Goal: Task Accomplishment & Management: Manage account settings

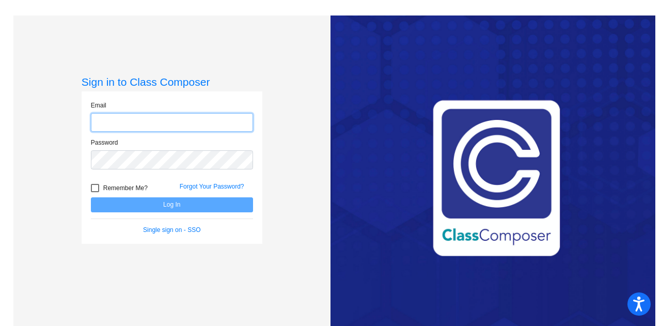
type input "[EMAIL_ADDRESS][PERSON_NAME][DOMAIN_NAME]"
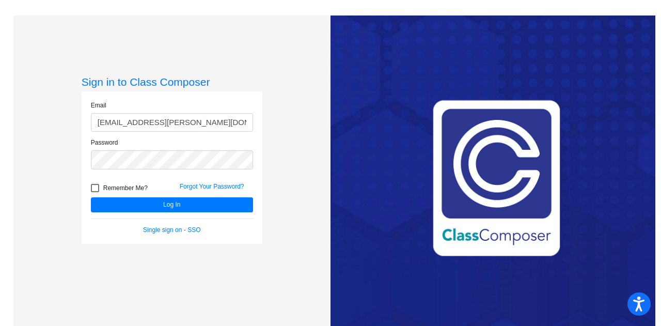
click at [184, 212] on form "Email [EMAIL_ADDRESS][PERSON_NAME][DOMAIN_NAME] Password Remember Me? Forgot Yo…" at bounding box center [172, 168] width 162 height 134
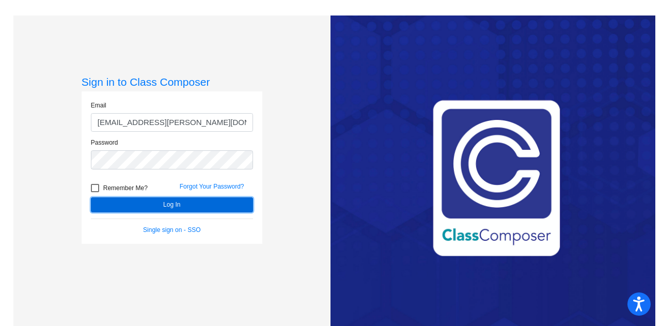
click at [188, 207] on button "Log In" at bounding box center [172, 204] width 162 height 15
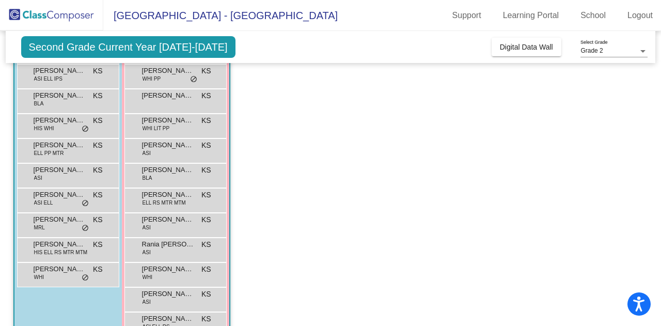
scroll to position [74, 0]
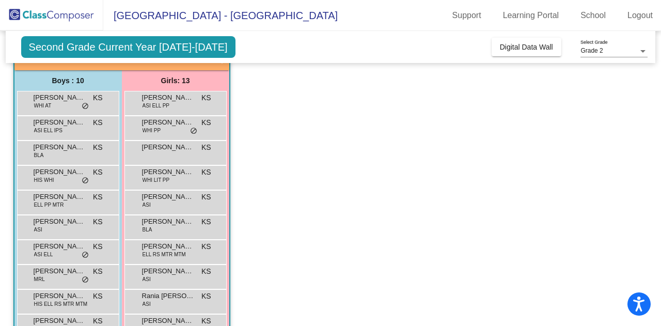
click at [83, 227] on div "[PERSON_NAME] ASI KS lock do_not_disturb_alt" at bounding box center [67, 225] width 99 height 21
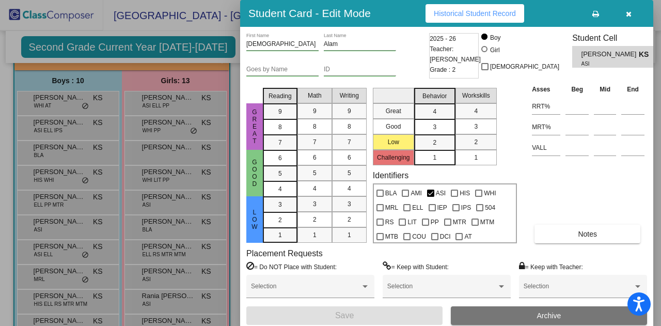
click at [420, 219] on div "PP" at bounding box center [430, 220] width 22 height 14
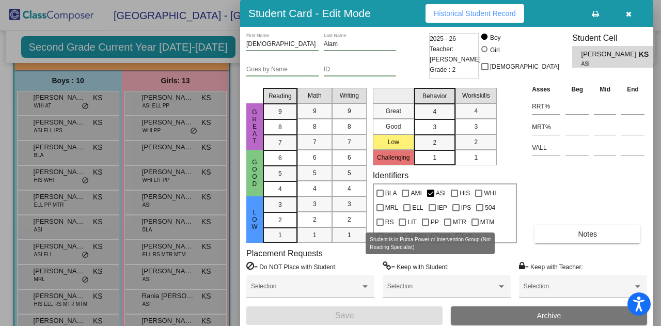
click at [424, 222] on div at bounding box center [425, 221] width 7 height 7
click at [425, 226] on input "PP" at bounding box center [425, 226] width 1 height 1
checkbox input "true"
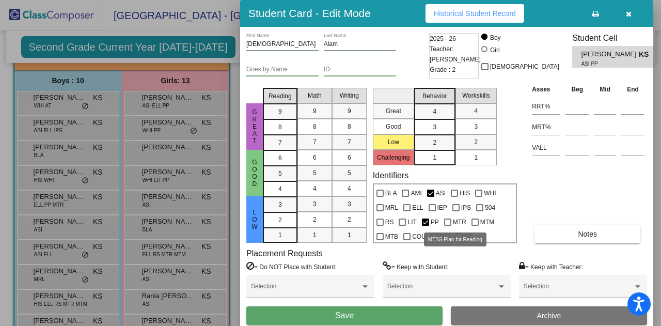
click at [451, 219] on div at bounding box center [447, 221] width 7 height 7
click at [448, 226] on input "MTR" at bounding box center [447, 226] width 1 height 1
checkbox input "true"
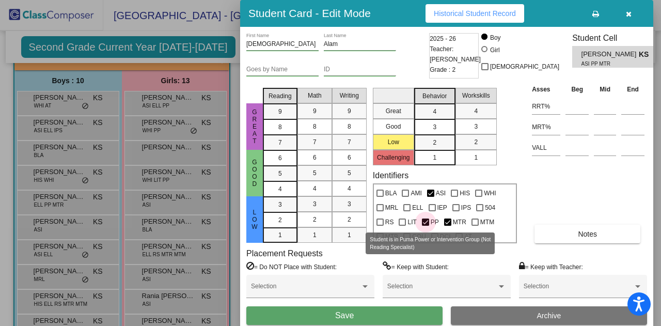
click at [430, 223] on label "PP" at bounding box center [430, 222] width 17 height 12
click at [425, 226] on input "PP" at bounding box center [425, 226] width 1 height 1
checkbox input "false"
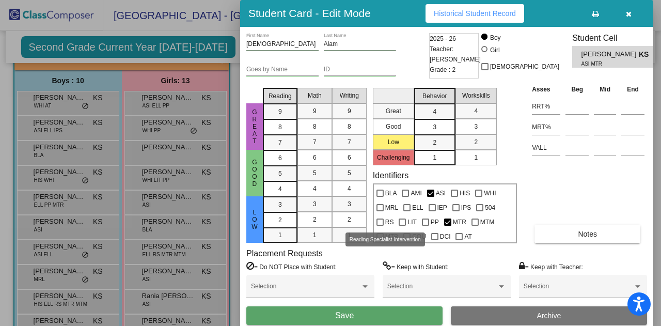
click at [384, 221] on label "RS" at bounding box center [385, 222] width 18 height 12
click at [380, 226] on input "RS" at bounding box center [379, 226] width 1 height 1
checkbox input "true"
click at [376, 318] on button "Save" at bounding box center [344, 315] width 196 height 19
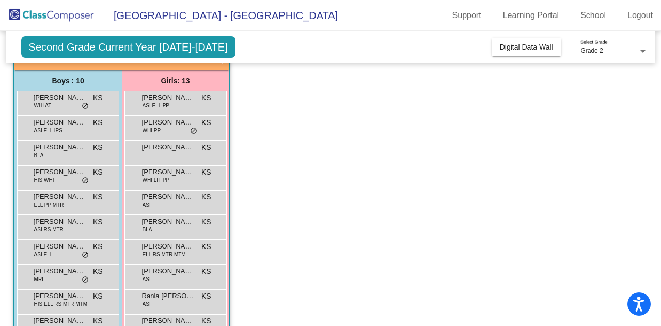
click at [82, 251] on span "do_not_disturb_alt" at bounding box center [85, 255] width 7 height 8
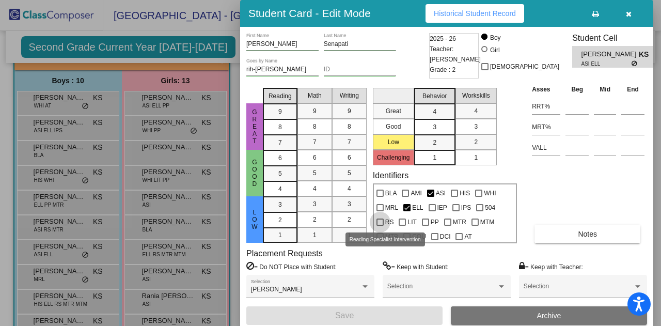
click at [383, 219] on div at bounding box center [379, 221] width 7 height 7
click at [380, 226] on input "RS" at bounding box center [379, 226] width 1 height 1
checkbox input "true"
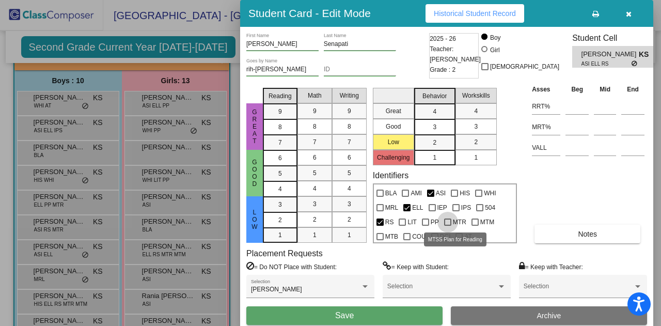
click at [445, 222] on div at bounding box center [447, 221] width 7 height 7
click at [447, 226] on input "MTR" at bounding box center [447, 226] width 1 height 1
checkbox input "true"
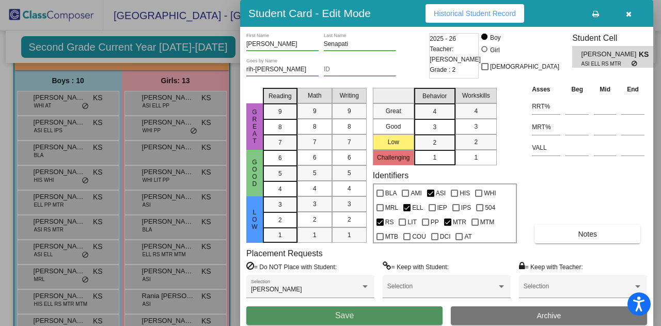
click at [378, 312] on button "Save" at bounding box center [344, 315] width 196 height 19
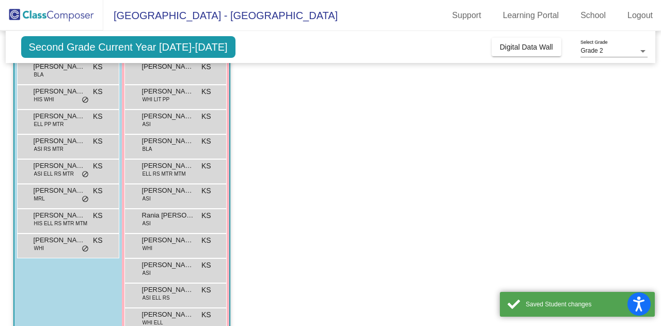
scroll to position [178, 0]
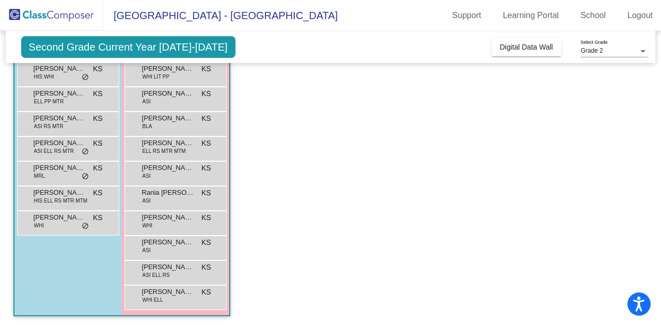
click at [71, 226] on div "[PERSON_NAME] Jaxson [PERSON_NAME] WHI KS lock do_not_disturb_alt" at bounding box center [67, 221] width 99 height 21
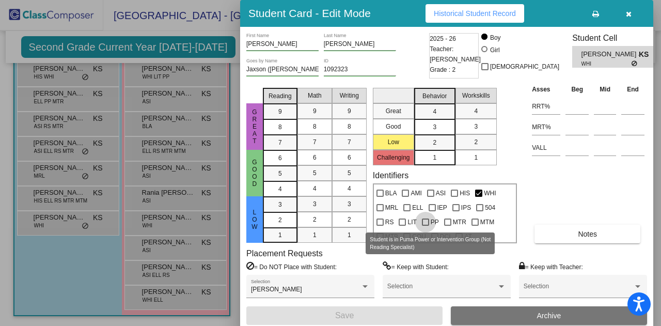
click at [425, 221] on div at bounding box center [425, 221] width 7 height 7
click at [425, 226] on input "PP" at bounding box center [425, 226] width 1 height 1
checkbox input "true"
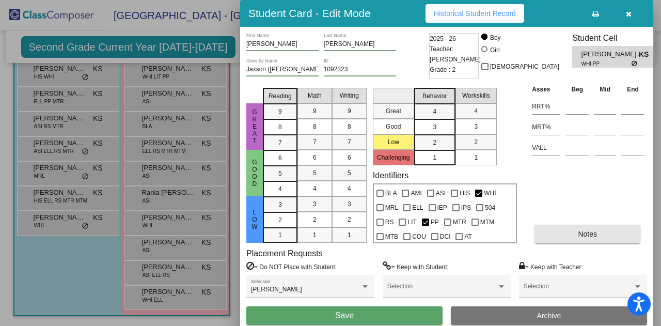
click at [568, 239] on button "Notes" at bounding box center [587, 234] width 106 height 19
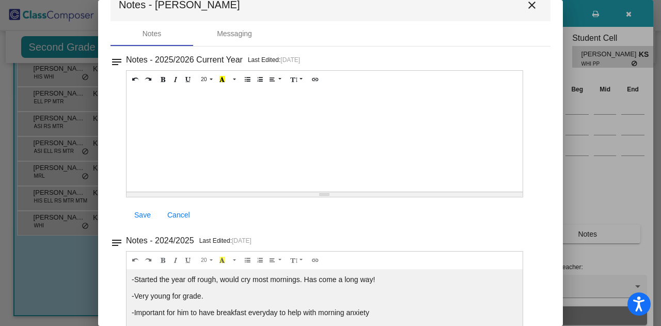
scroll to position [0, 0]
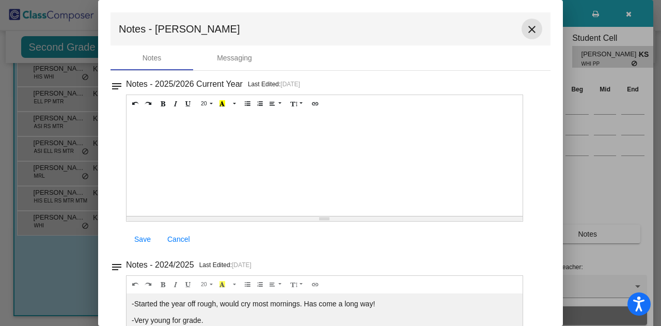
click at [531, 32] on mat-icon "close" at bounding box center [532, 29] width 12 height 12
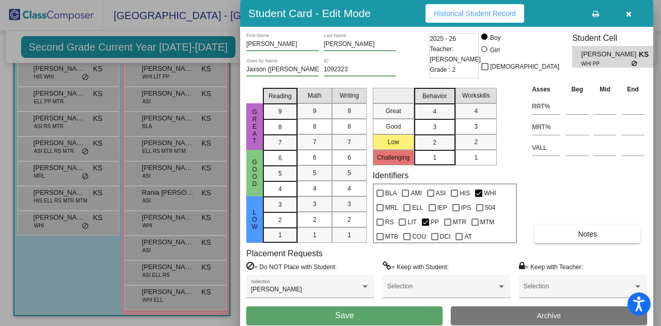
click at [380, 314] on button "Save" at bounding box center [344, 315] width 196 height 19
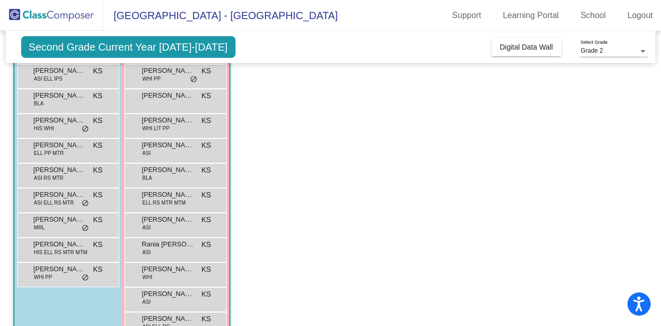
scroll to position [74, 0]
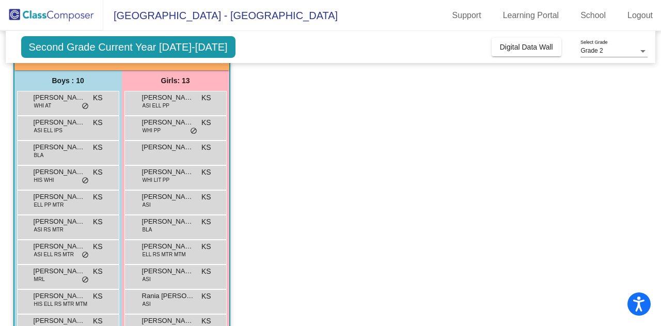
click at [201, 156] on div "[PERSON_NAME] KS lock do_not_disturb_alt" at bounding box center [175, 151] width 99 height 21
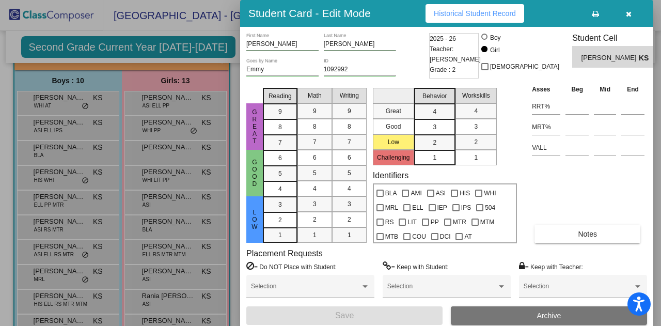
click at [207, 161] on div at bounding box center [330, 163] width 661 height 326
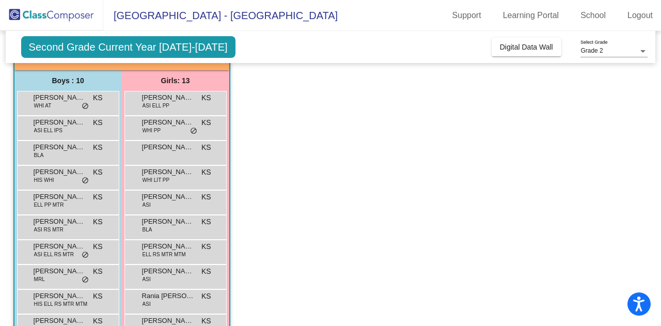
click at [200, 159] on div "[PERSON_NAME] KS lock do_not_disturb_alt" at bounding box center [175, 151] width 99 height 21
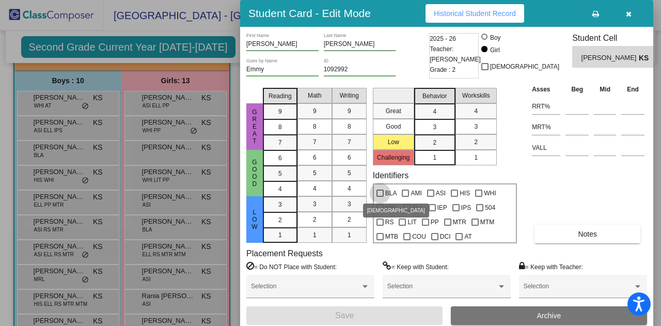
click at [394, 192] on span "BLA" at bounding box center [391, 193] width 12 height 12
click at [380, 197] on input "BLA" at bounding box center [379, 197] width 1 height 1
checkbox input "true"
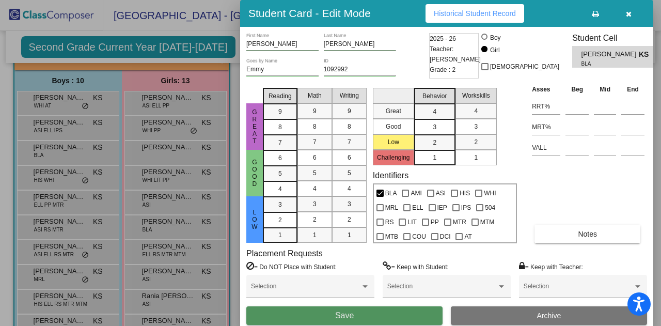
click at [359, 309] on button "Save" at bounding box center [344, 315] width 196 height 19
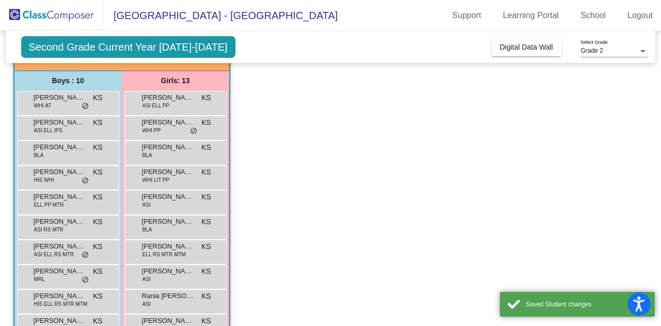
click at [189, 205] on div "[PERSON_NAME] ASI KS lock do_not_disturb_alt" at bounding box center [175, 201] width 99 height 21
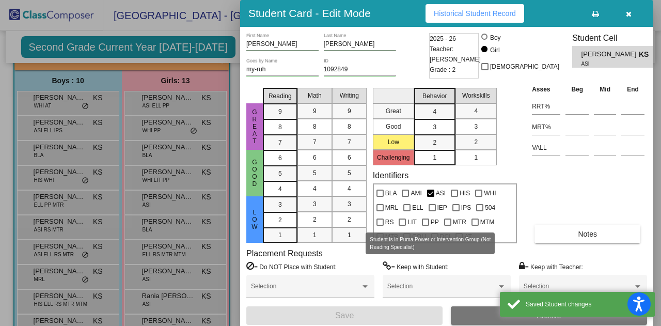
click at [425, 223] on div at bounding box center [425, 221] width 7 height 7
click at [425, 226] on input "PP" at bounding box center [425, 226] width 1 height 1
checkbox input "true"
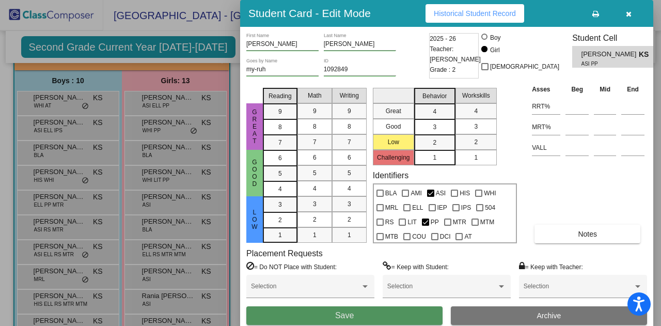
click at [383, 316] on button "Save" at bounding box center [344, 315] width 196 height 19
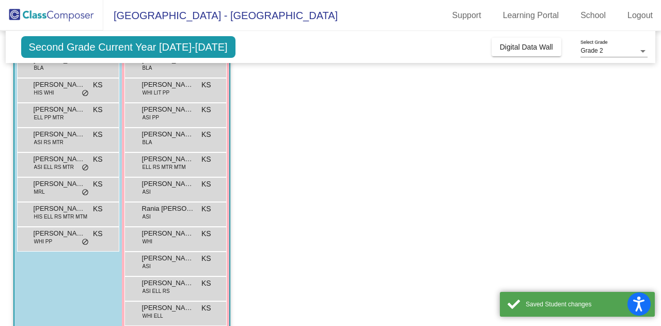
scroll to position [178, 0]
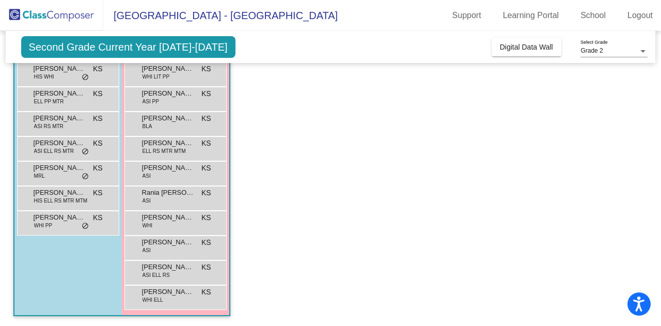
click at [187, 145] on span "[PERSON_NAME]" at bounding box center [168, 143] width 52 height 10
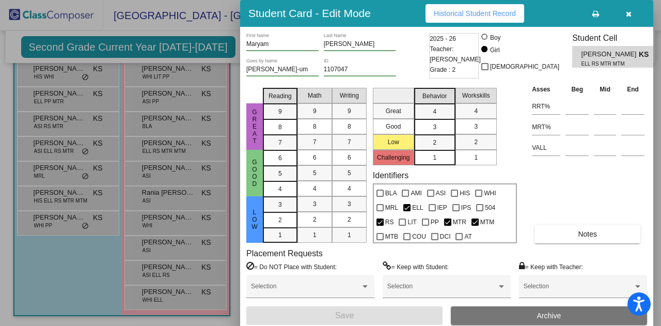
click at [230, 213] on div at bounding box center [330, 163] width 661 height 326
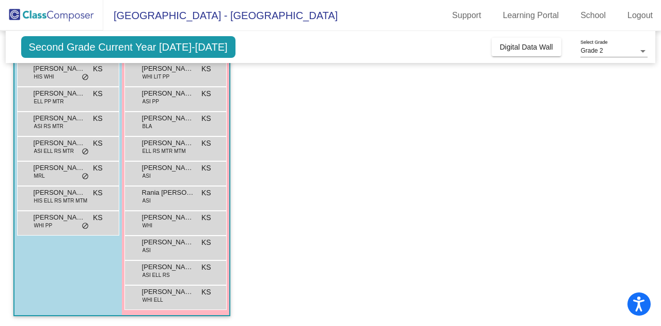
click at [189, 266] on span "[PERSON_NAME]" at bounding box center [168, 267] width 52 height 10
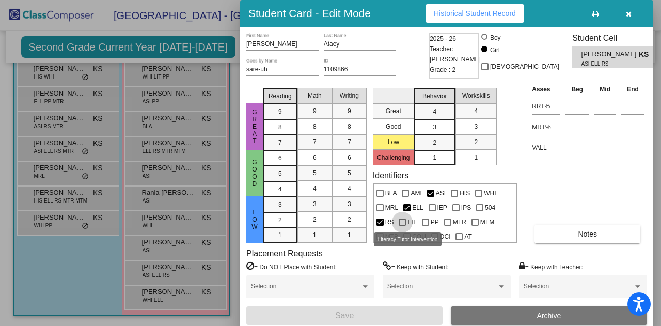
click at [412, 224] on span "LIT" at bounding box center [411, 222] width 9 height 12
click at [402, 226] on input "LIT" at bounding box center [402, 226] width 1 height 1
checkbox input "true"
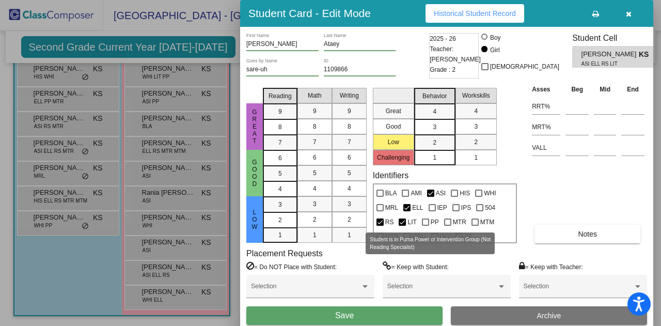
click at [434, 224] on span "PP" at bounding box center [435, 222] width 8 height 12
click at [425, 226] on input "PP" at bounding box center [425, 226] width 1 height 1
checkbox input "true"
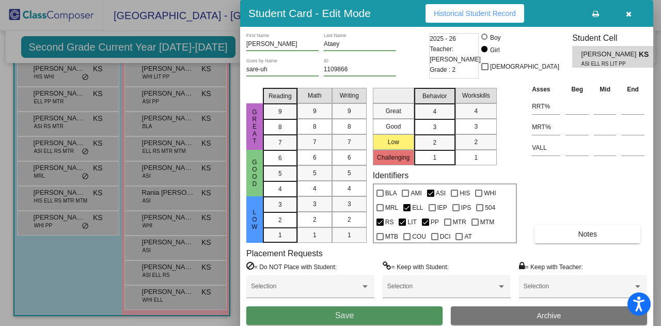
click at [382, 312] on button "Save" at bounding box center [344, 315] width 196 height 19
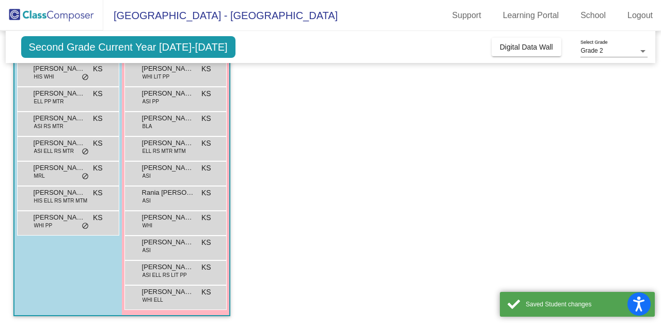
click at [200, 266] on div "[PERSON_NAME] ASI ELL RS LIT PP KS lock do_not_disturb_alt" at bounding box center [175, 271] width 99 height 21
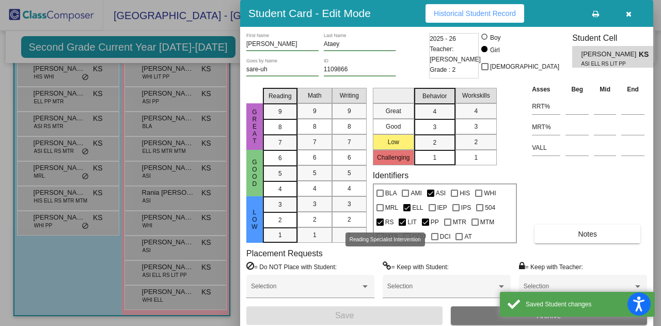
click at [386, 224] on span "RS" at bounding box center [389, 222] width 9 height 12
click at [380, 226] on input "RS" at bounding box center [379, 226] width 1 height 1
checkbox input "false"
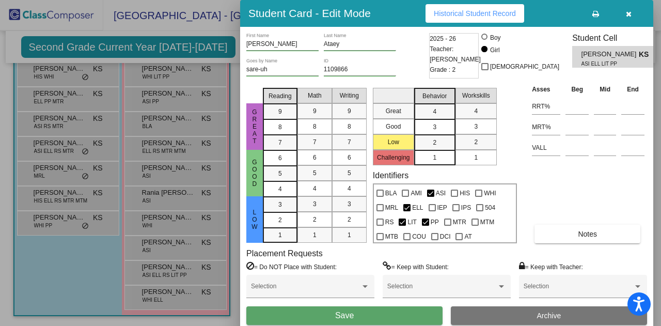
click at [379, 314] on button "Save" at bounding box center [344, 315] width 196 height 19
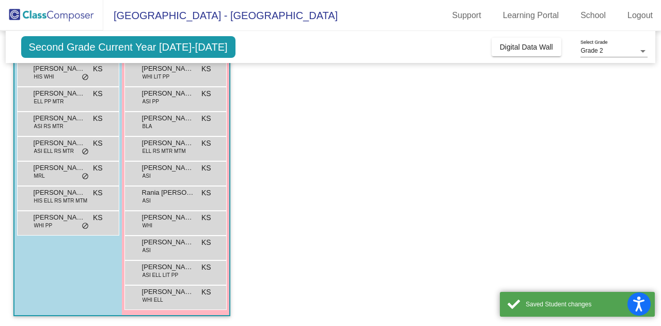
click at [198, 293] on div "[PERSON_NAME] WHI ELL KS lock do_not_disturb_alt" at bounding box center [175, 296] width 99 height 21
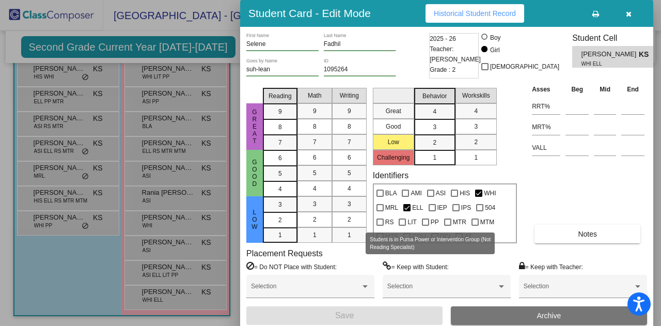
click at [429, 219] on label "PP" at bounding box center [430, 222] width 17 height 12
click at [425, 226] on input "PP" at bounding box center [425, 226] width 1 height 1
checkbox input "true"
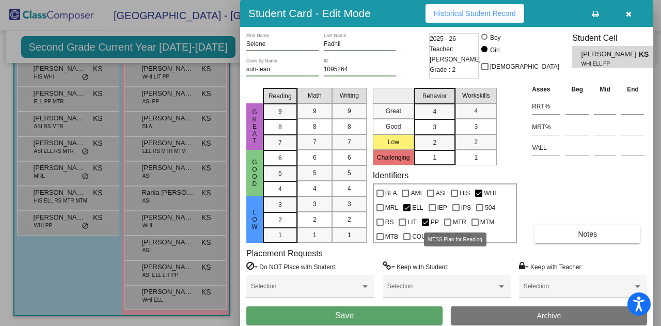
click at [445, 218] on div at bounding box center [447, 221] width 7 height 7
click at [447, 226] on input "MTR" at bounding box center [447, 226] width 1 height 1
click at [455, 224] on span "MTR" at bounding box center [459, 222] width 13 height 12
click at [448, 226] on input "MTR" at bounding box center [447, 226] width 1 height 1
checkbox input "false"
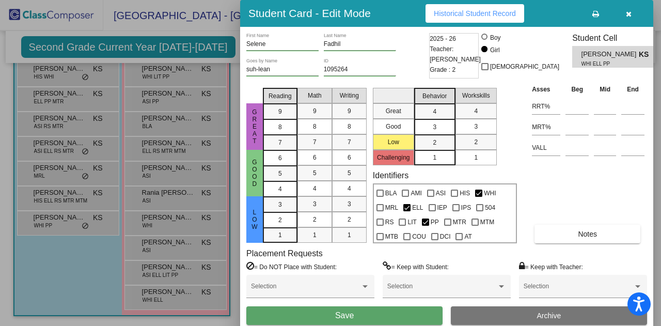
click at [404, 316] on button "Save" at bounding box center [344, 315] width 196 height 19
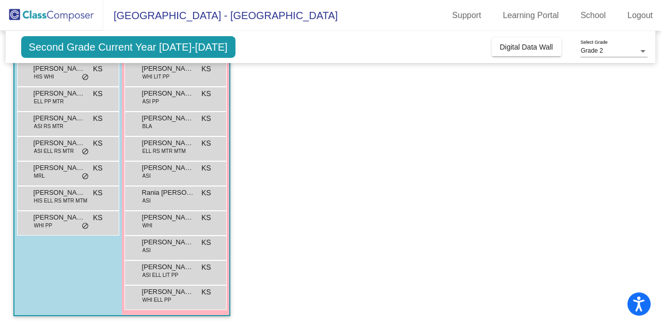
click at [78, 104] on div "Mehran [PERSON_NAME] PP MTR KS lock do_not_disturb_alt" at bounding box center [67, 97] width 99 height 21
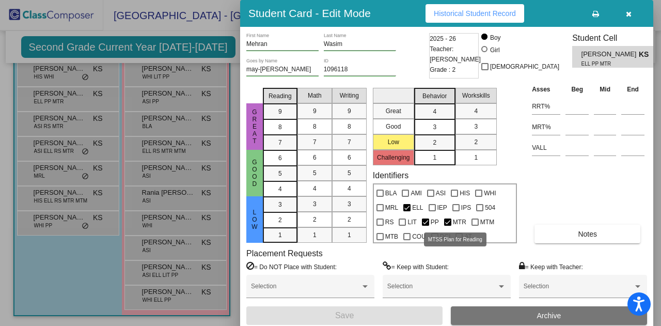
click at [451, 218] on label "MTR" at bounding box center [455, 222] width 22 height 12
click at [448, 226] on input "MTR" at bounding box center [447, 226] width 1 height 1
checkbox input "false"
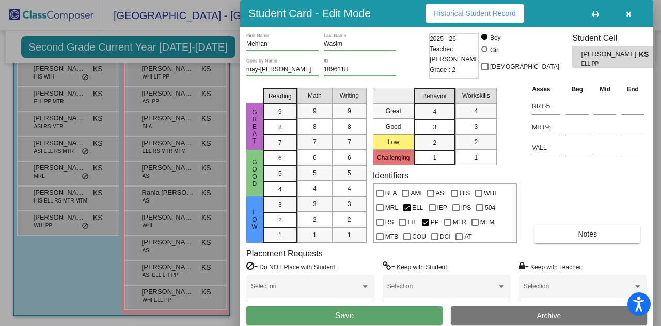
click at [390, 314] on button "Save" at bounding box center [344, 315] width 196 height 19
